Goal: Information Seeking & Learning: Find specific fact

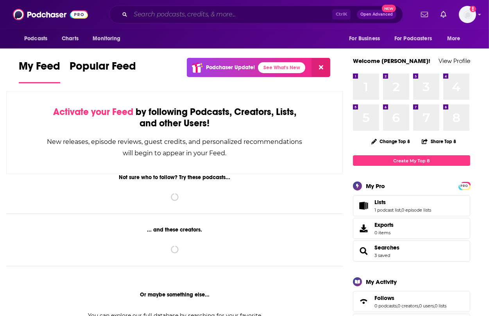
click at [191, 19] on input "Search podcasts, credits, & more..." at bounding box center [231, 14] width 202 height 12
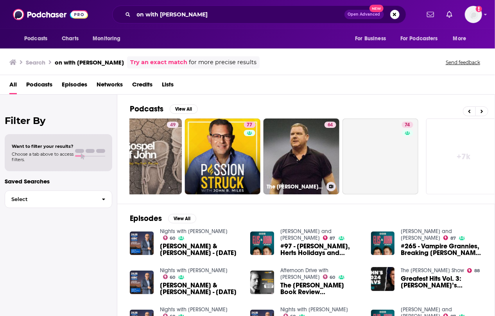
scroll to position [0, 352]
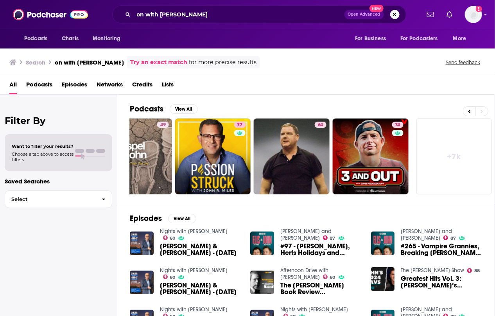
click at [442, 161] on link "+ 7k" at bounding box center [454, 156] width 76 height 76
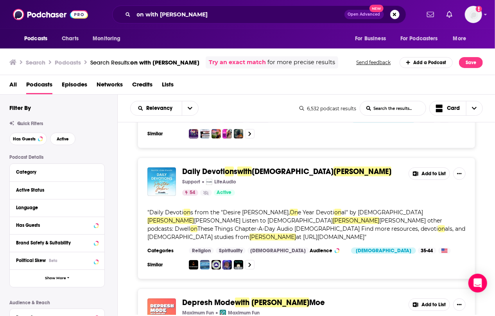
scroll to position [2357, 0]
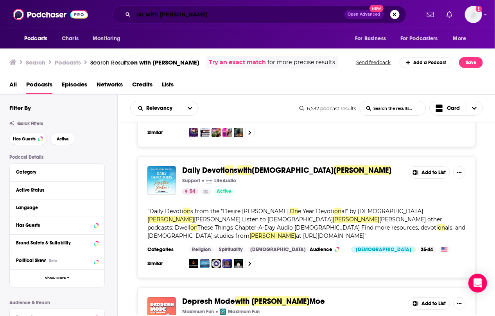
click at [181, 14] on input "on with [PERSON_NAME]" at bounding box center [239, 14] width 211 height 12
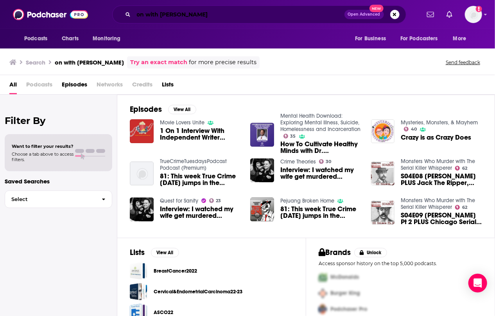
click at [213, 15] on input "on with [PERSON_NAME]" at bounding box center [239, 14] width 211 height 12
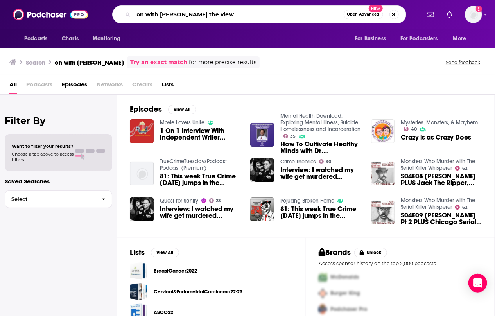
type input "on with [PERSON_NAME] the view"
